Goal: Find specific page/section: Locate a particular part of the current website

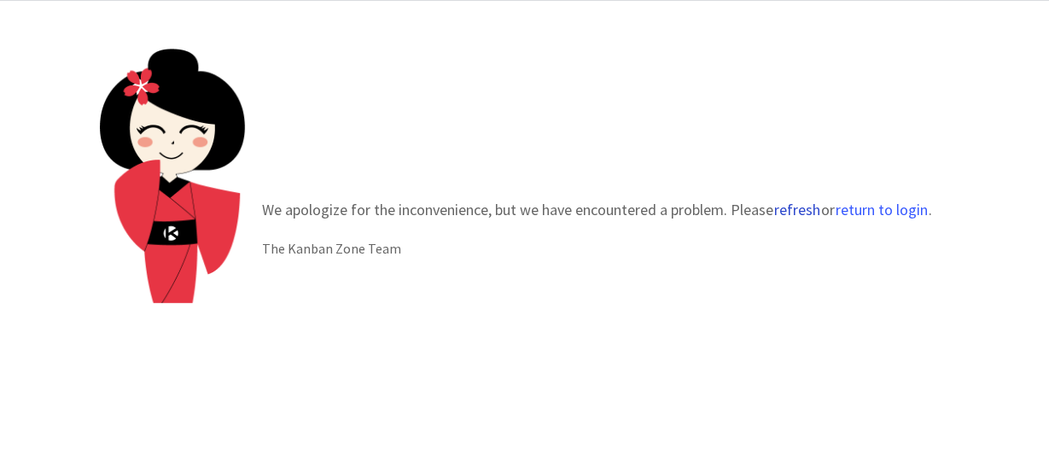
click at [790, 213] on button "refresh" at bounding box center [797, 209] width 48 height 17
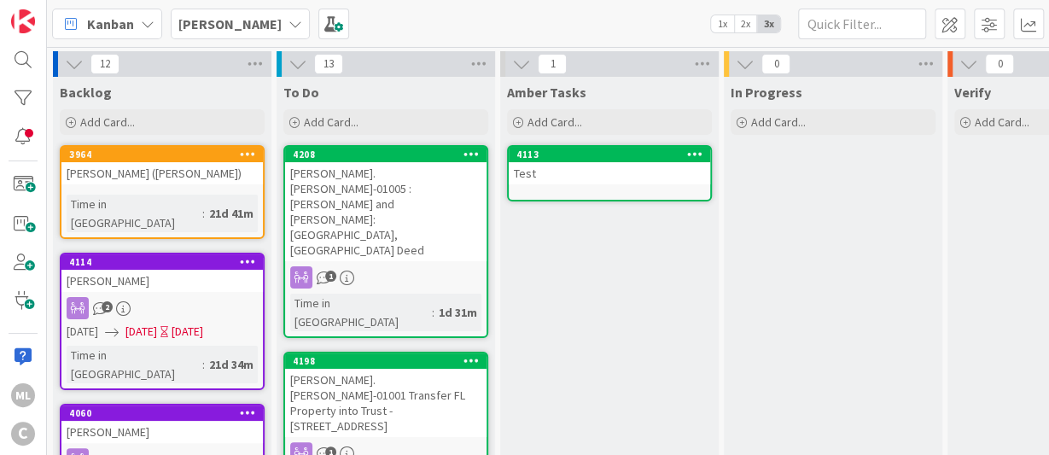
click at [270, 15] on div "Lee Mangum" at bounding box center [240, 24] width 139 height 31
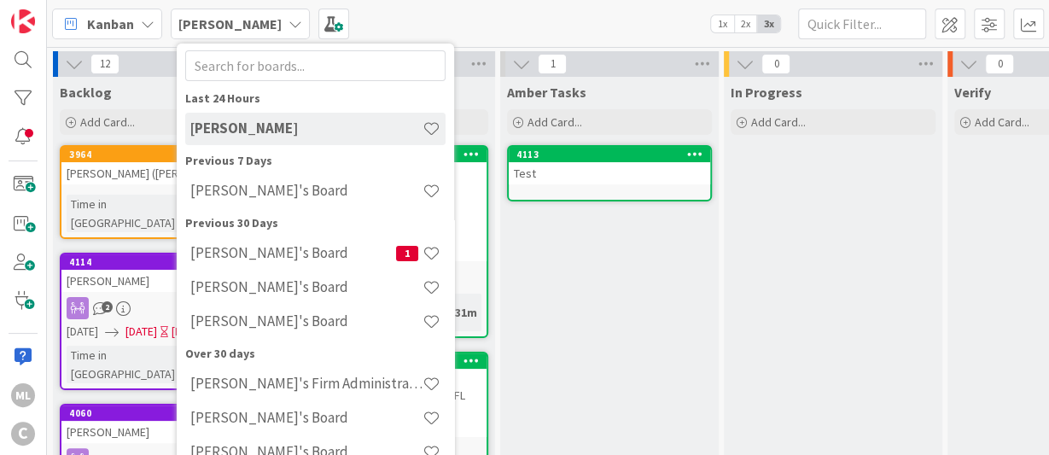
scroll to position [50, 0]
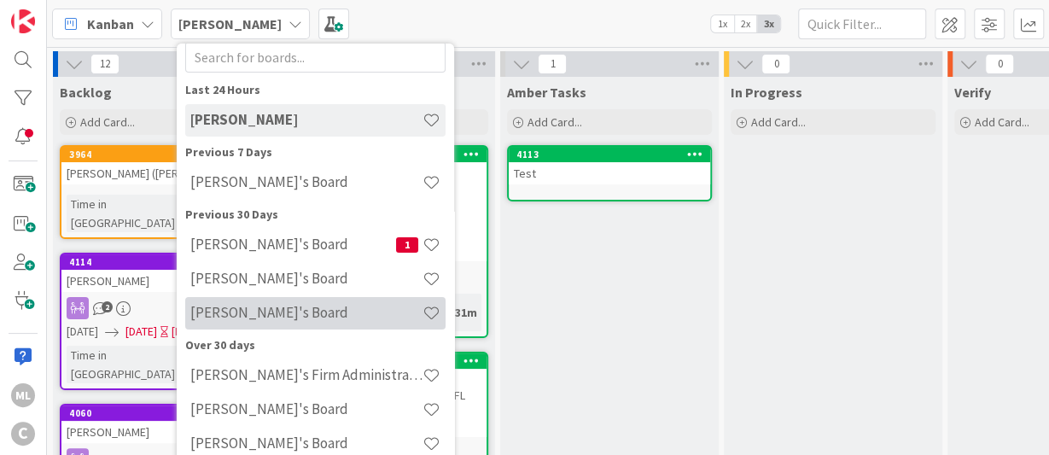
click at [242, 312] on h4 "Amber's Board" at bounding box center [306, 312] width 232 height 17
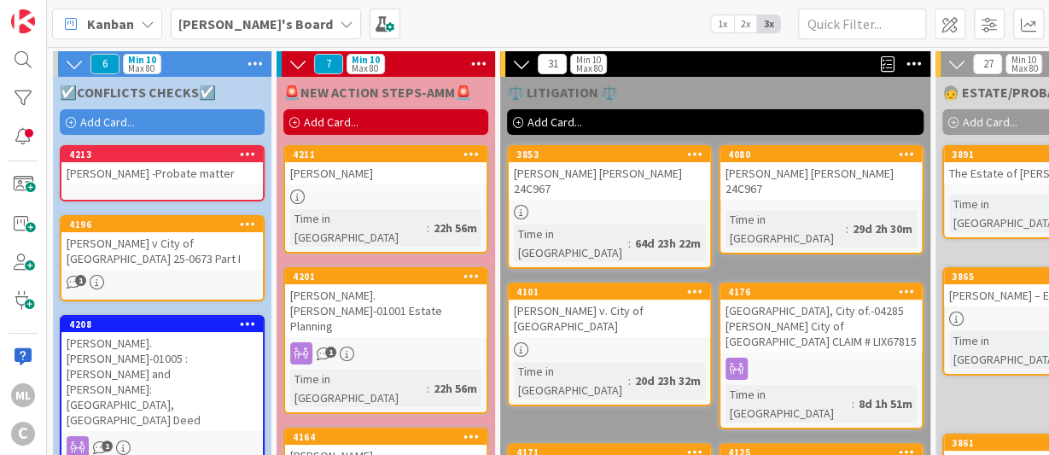
click at [188, 359] on div "Buhrman.John-01005 : Hyman and Susan Kaplan: Collier County, FL Deed" at bounding box center [161, 381] width 201 height 99
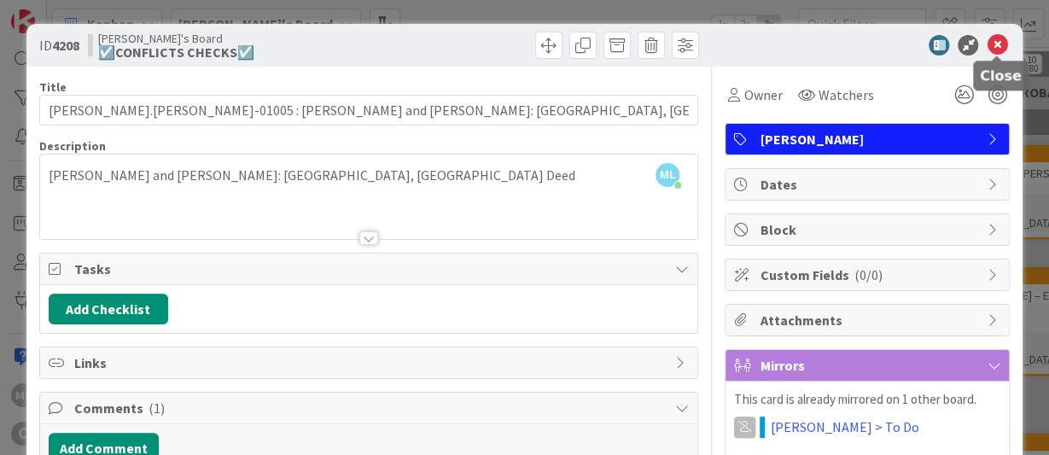
click at [1002, 50] on icon at bounding box center [997, 45] width 20 height 20
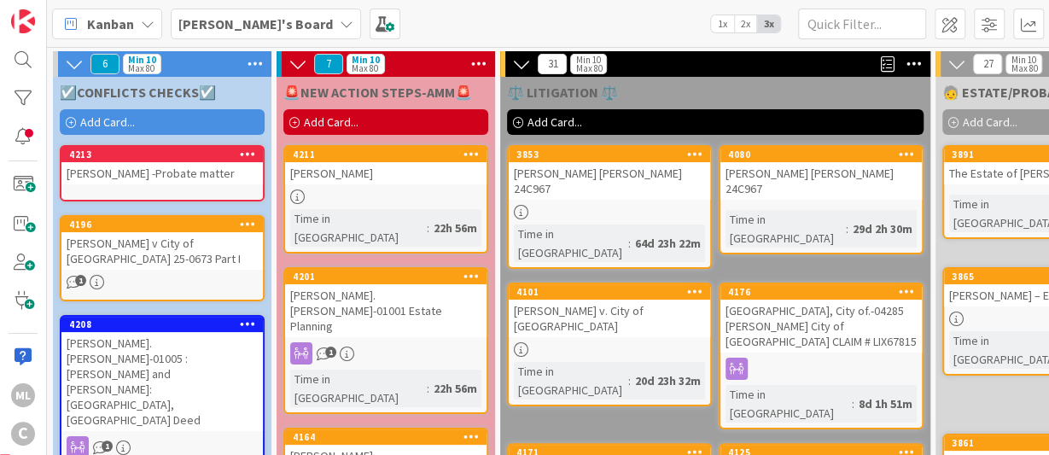
click at [157, 160] on div "4213" at bounding box center [161, 154] width 201 height 15
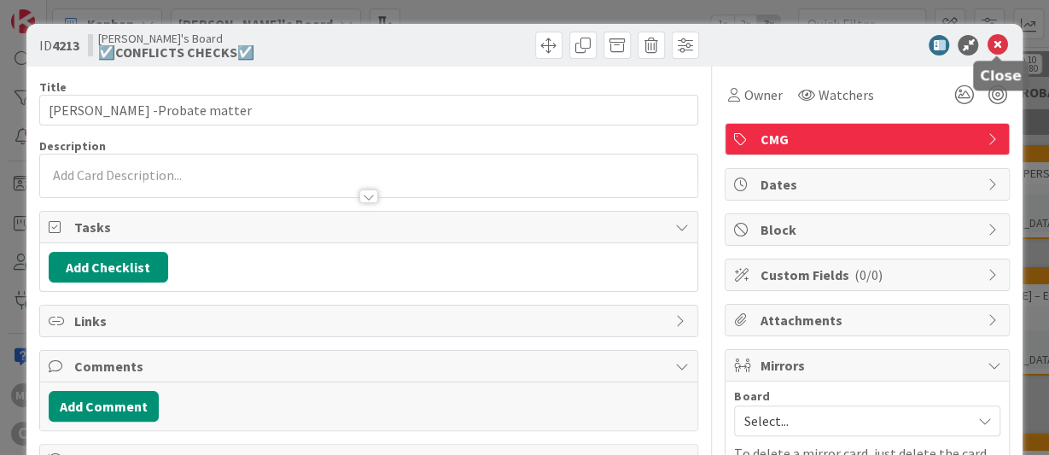
click at [994, 36] on icon at bounding box center [997, 45] width 20 height 20
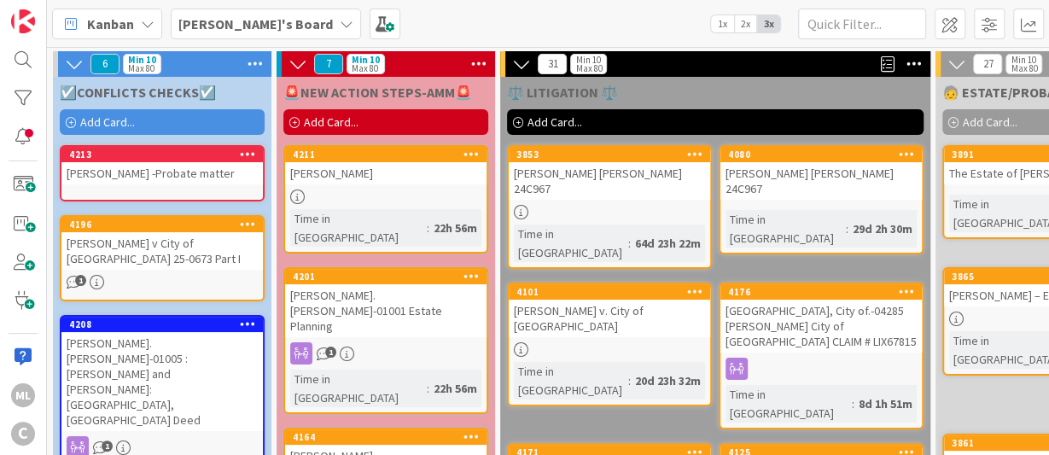
click at [168, 184] on div "Wesley Garner -Probate matter" at bounding box center [161, 173] width 201 height 22
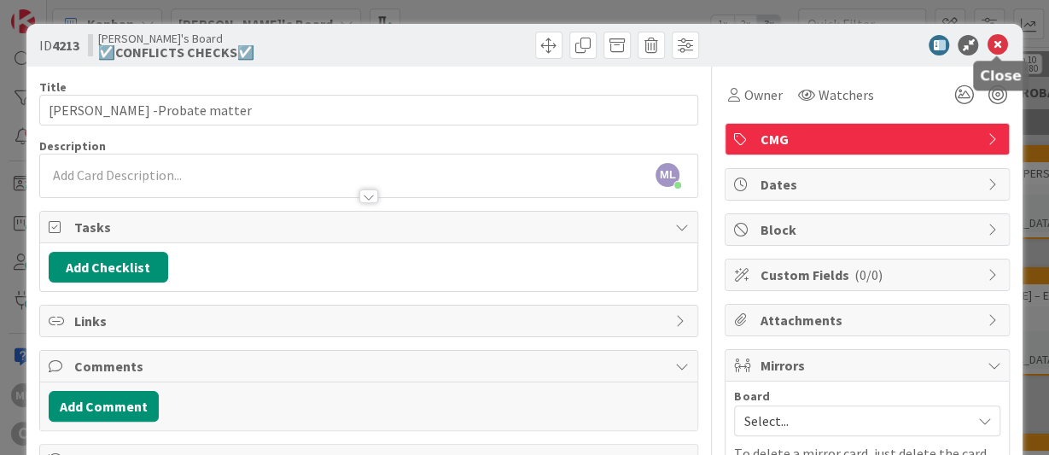
click at [988, 49] on icon at bounding box center [997, 45] width 20 height 20
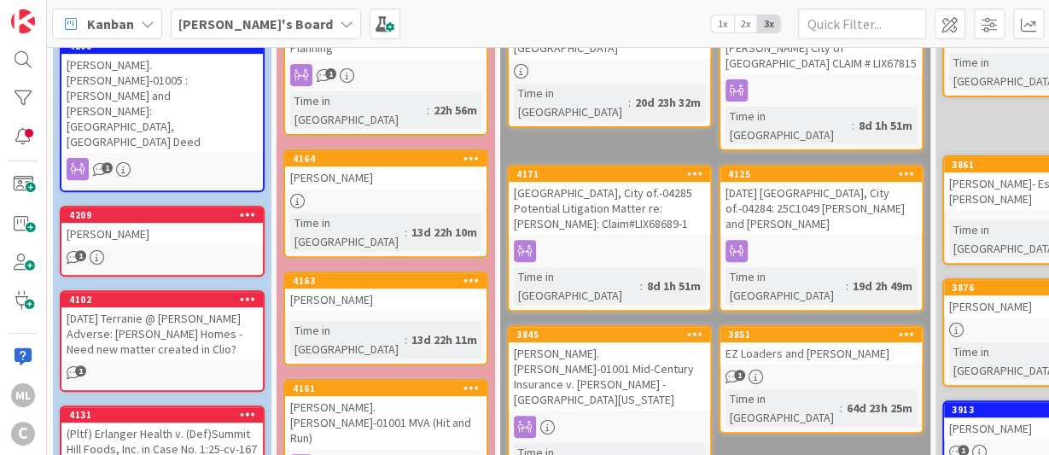
scroll to position [110, 0]
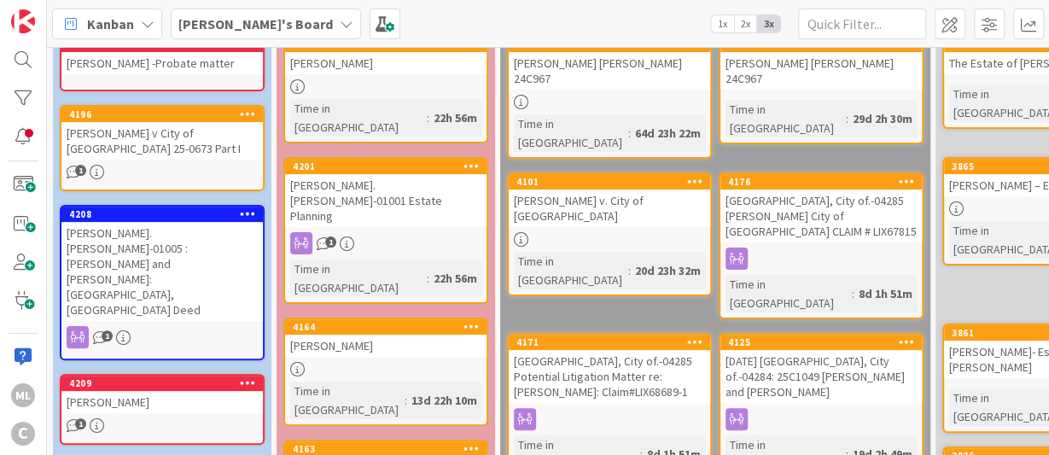
click at [383, 174] on div "Ryan.Steve-01001 Estate Planning" at bounding box center [385, 200] width 201 height 53
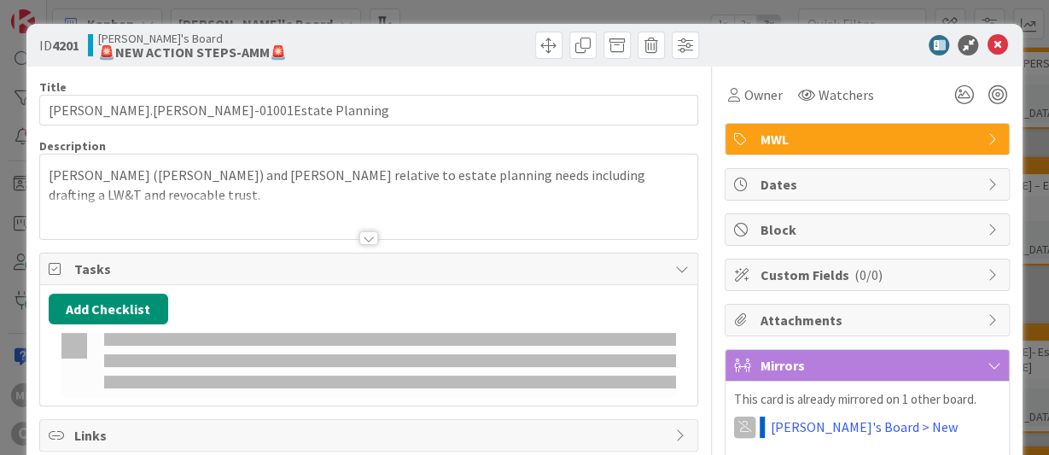
type input "Ryan.Steve-01001Estate Planning"
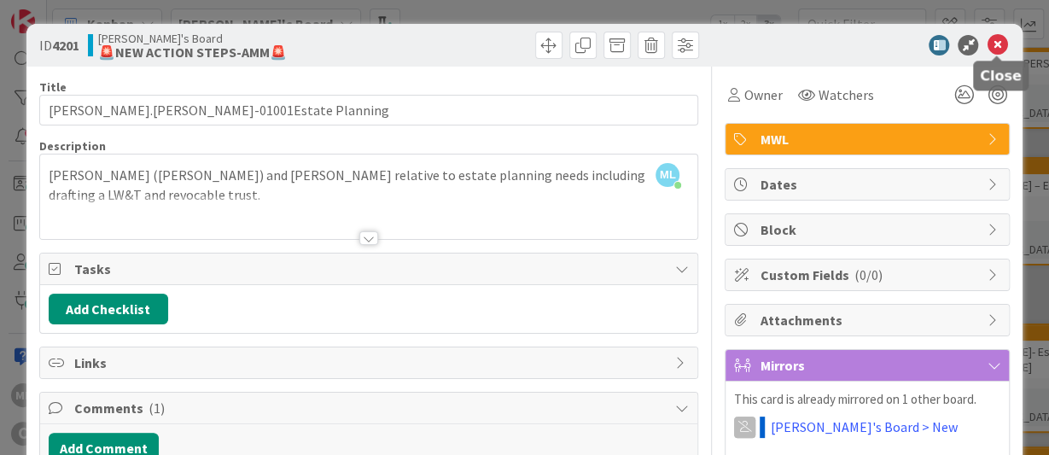
click at [995, 45] on icon at bounding box center [997, 45] width 20 height 20
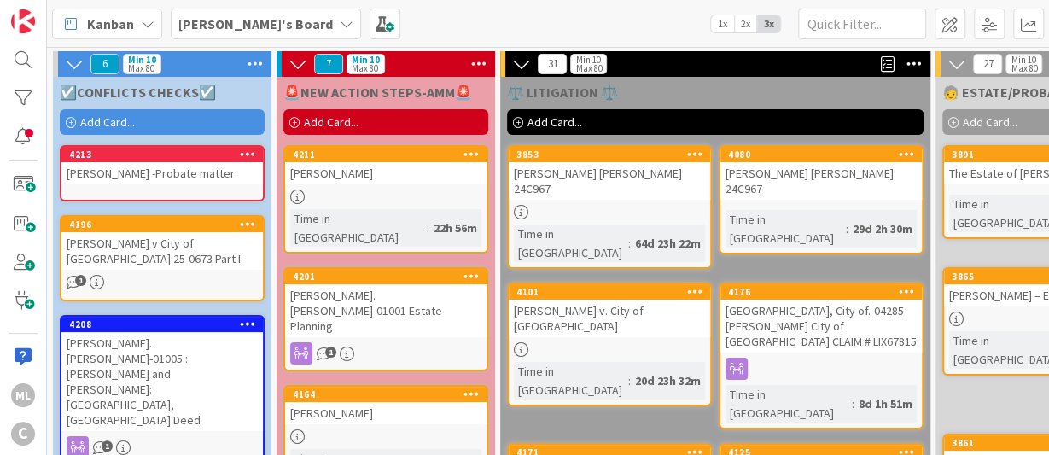
click at [380, 284] on div "Ryan.Steve-01001 Estate Planning" at bounding box center [385, 310] width 201 height 53
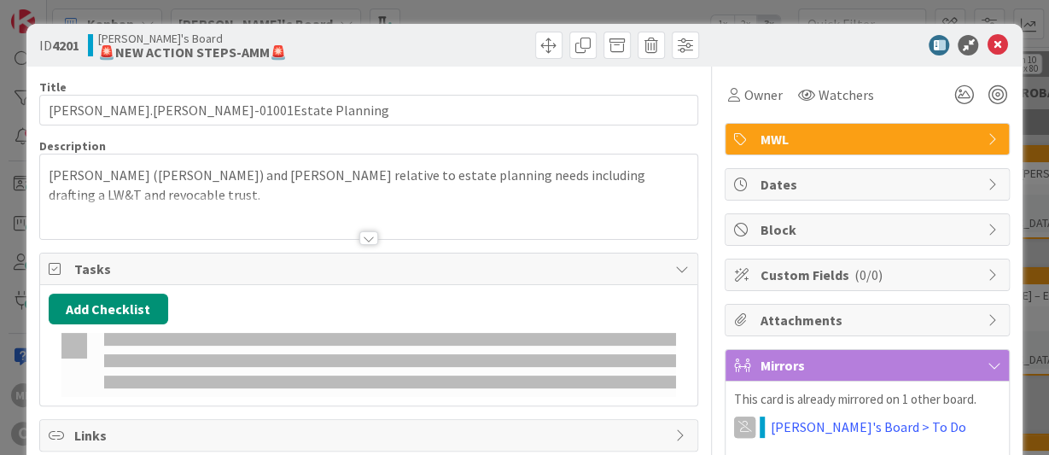
type input "Ryan.Steve-01001Estate Planning"
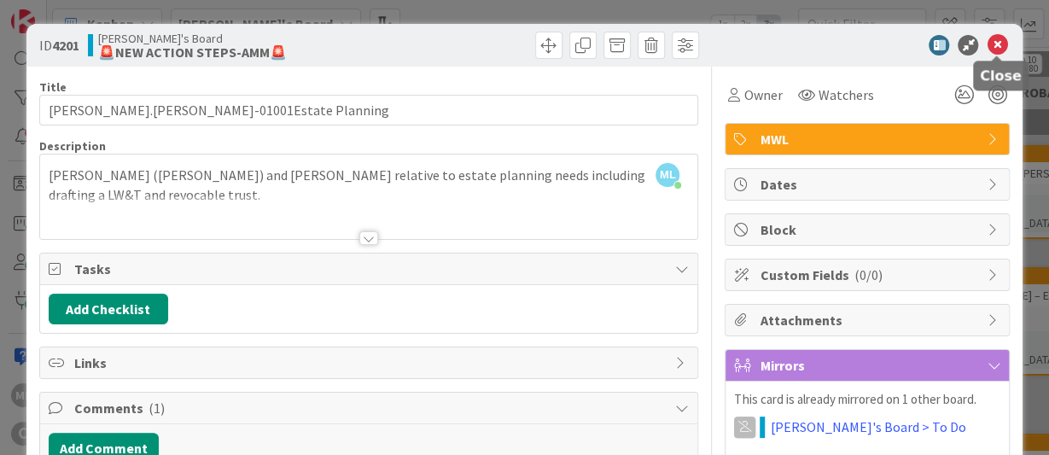
click at [996, 37] on icon at bounding box center [997, 45] width 20 height 20
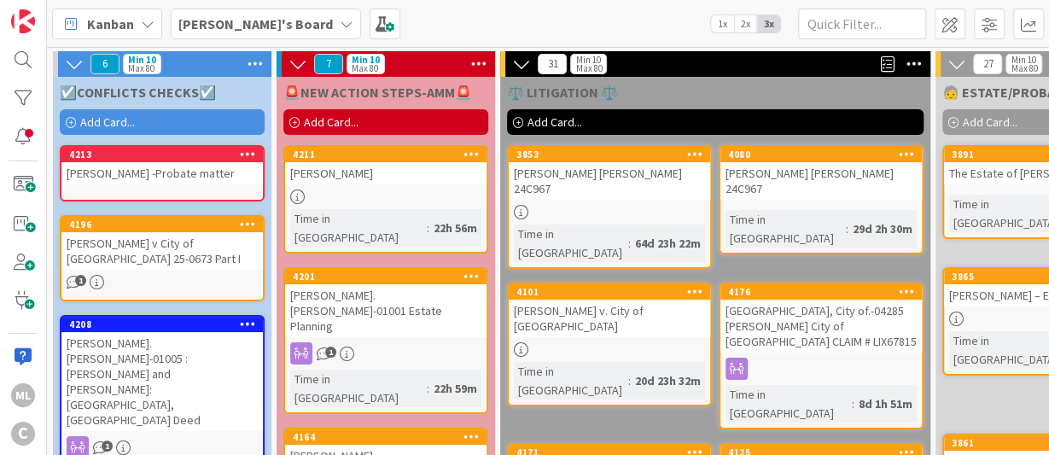
click at [411, 342] on div "1" at bounding box center [385, 353] width 201 height 22
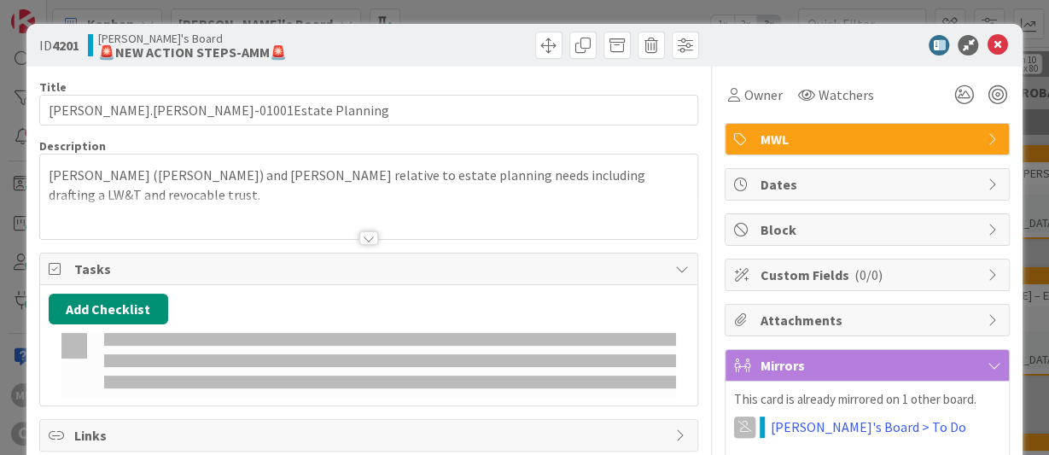
type input "Ryan.Steve-01001Estate Planning"
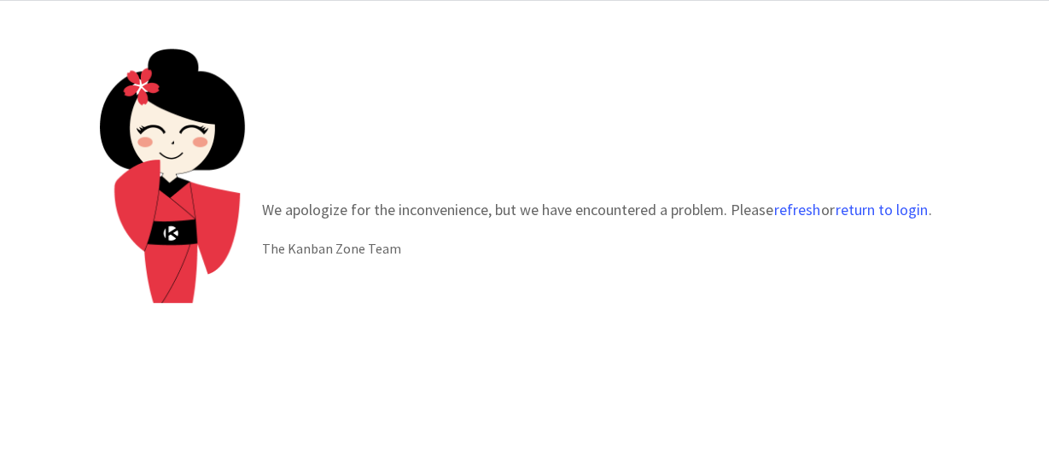
click at [791, 199] on p "We apologize for the inconvenience, but we have encountered a problem. Please r…" at bounding box center [597, 209] width 670 height 23
click at [791, 227] on div "We apologize for the inconvenience, but we have encountered a problem. Please r…" at bounding box center [597, 228] width 704 height 95
click at [793, 216] on button "refresh" at bounding box center [797, 209] width 48 height 17
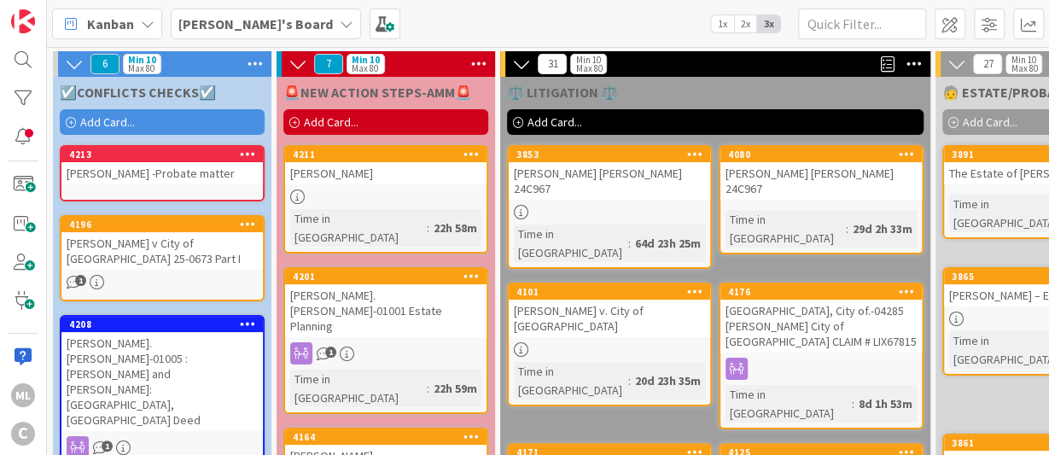
click at [232, 33] on span "Amber's Board" at bounding box center [255, 24] width 155 height 20
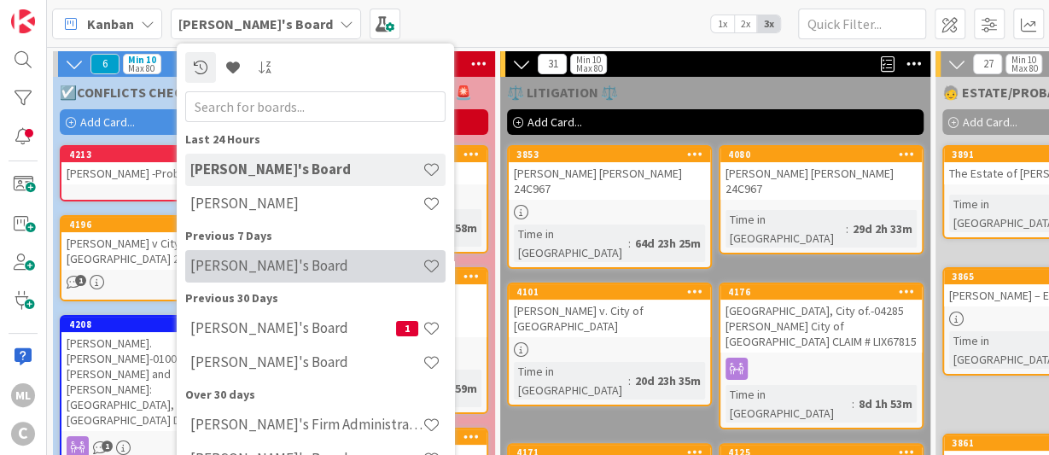
click at [254, 281] on div "Mark's Board" at bounding box center [315, 266] width 260 height 32
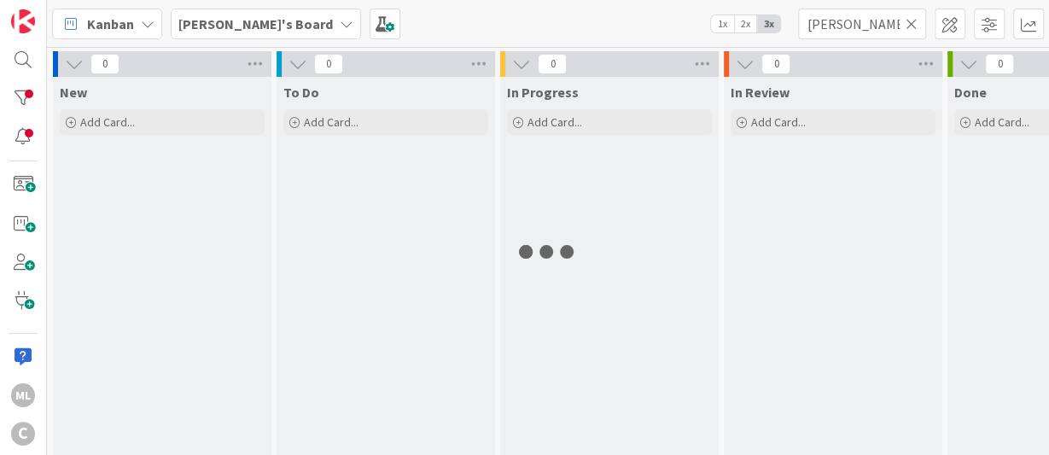
type input "stafford"
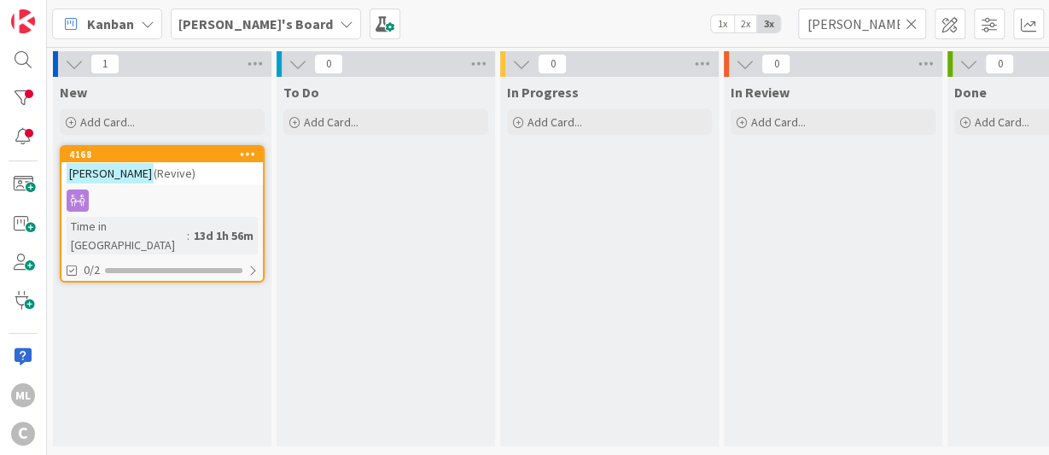
click at [913, 28] on icon at bounding box center [912, 23] width 12 height 15
